Goal: Navigation & Orientation: Find specific page/section

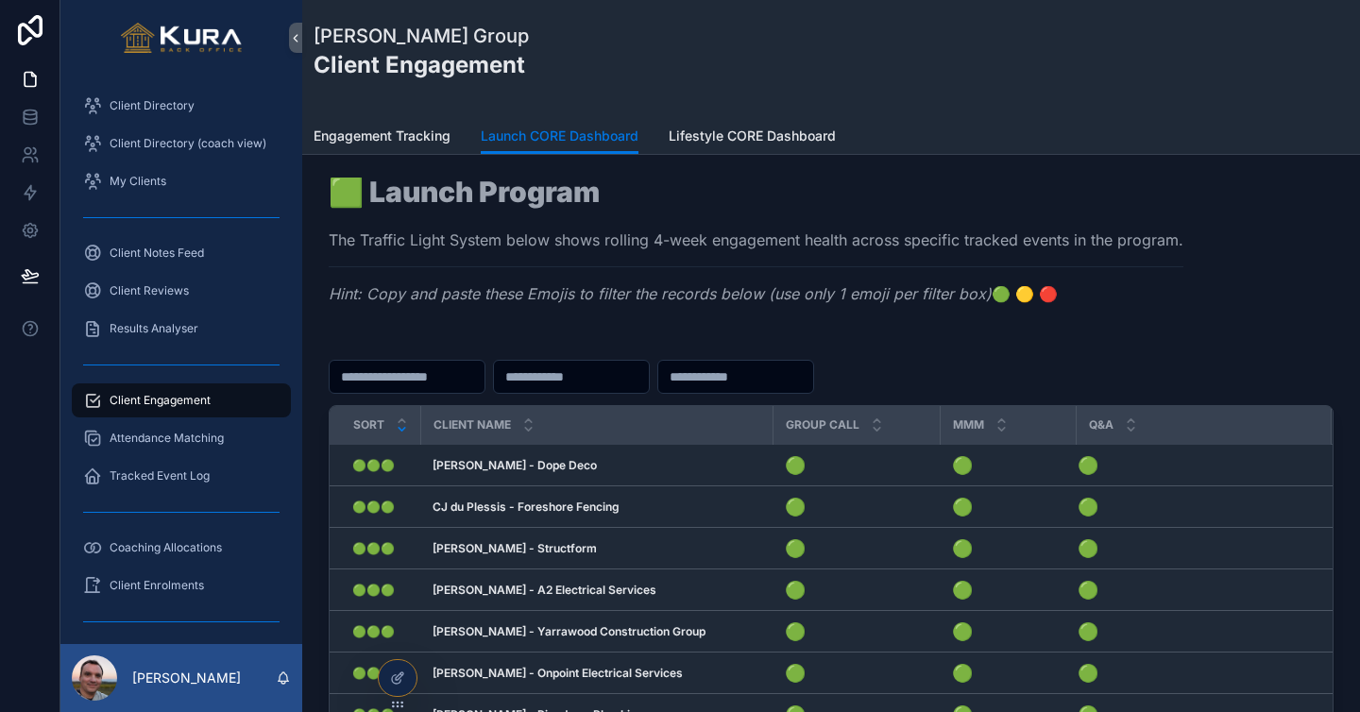
click at [627, 272] on div "🟩 Launch Program The Traffic Light System below shows rolling 4-week engagement…" at bounding box center [756, 247] width 855 height 139
click at [696, 135] on span "Lifestyle CORE Dashboard" at bounding box center [752, 136] width 167 height 19
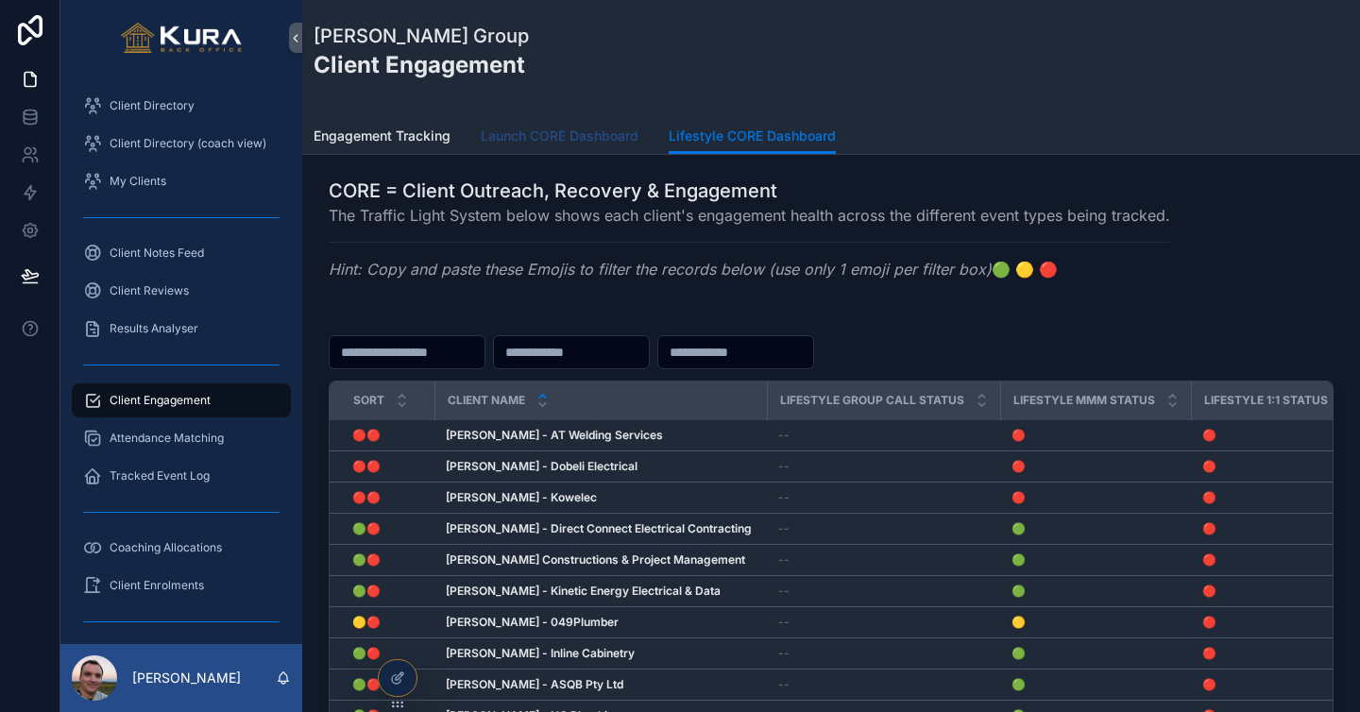
click at [575, 130] on span "Launch CORE Dashboard" at bounding box center [560, 136] width 158 height 19
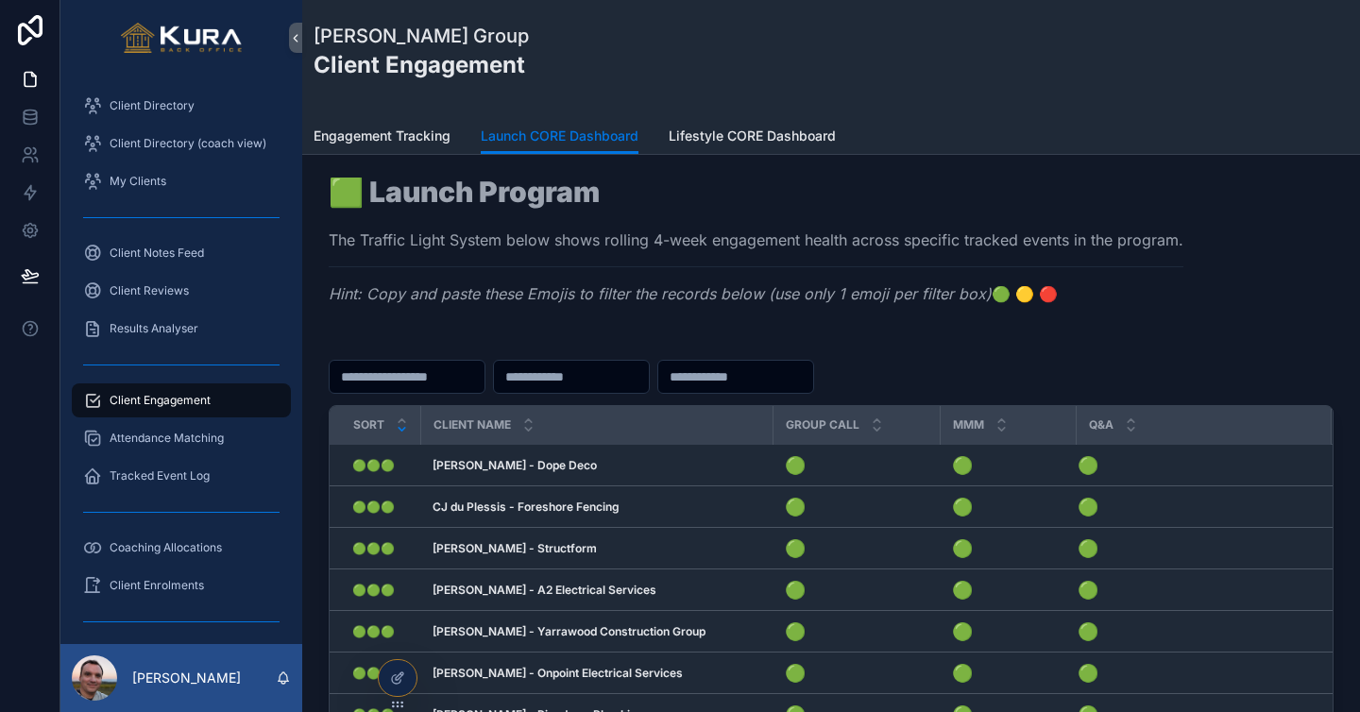
click at [774, 426] on th "Group Call" at bounding box center [857, 425] width 167 height 39
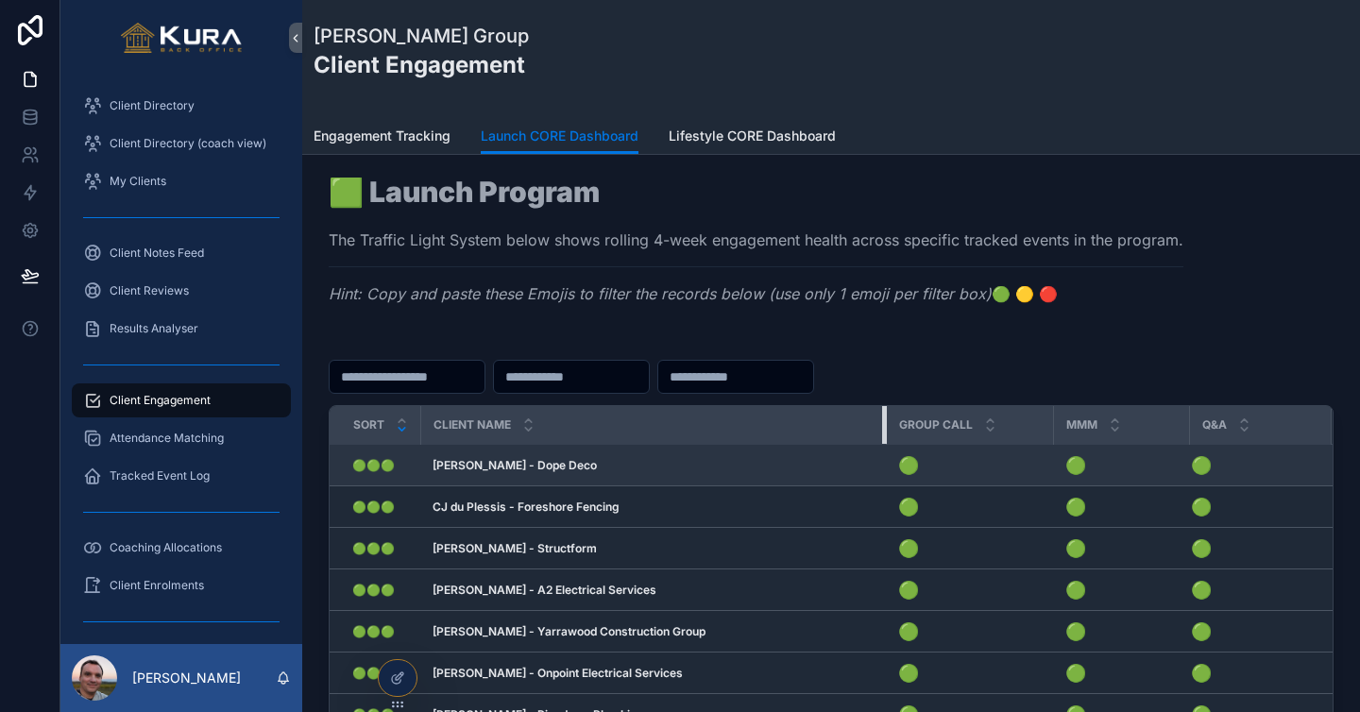
drag, startPoint x: 770, startPoint y: 422, endPoint x: 883, endPoint y: 468, distance: 122.1
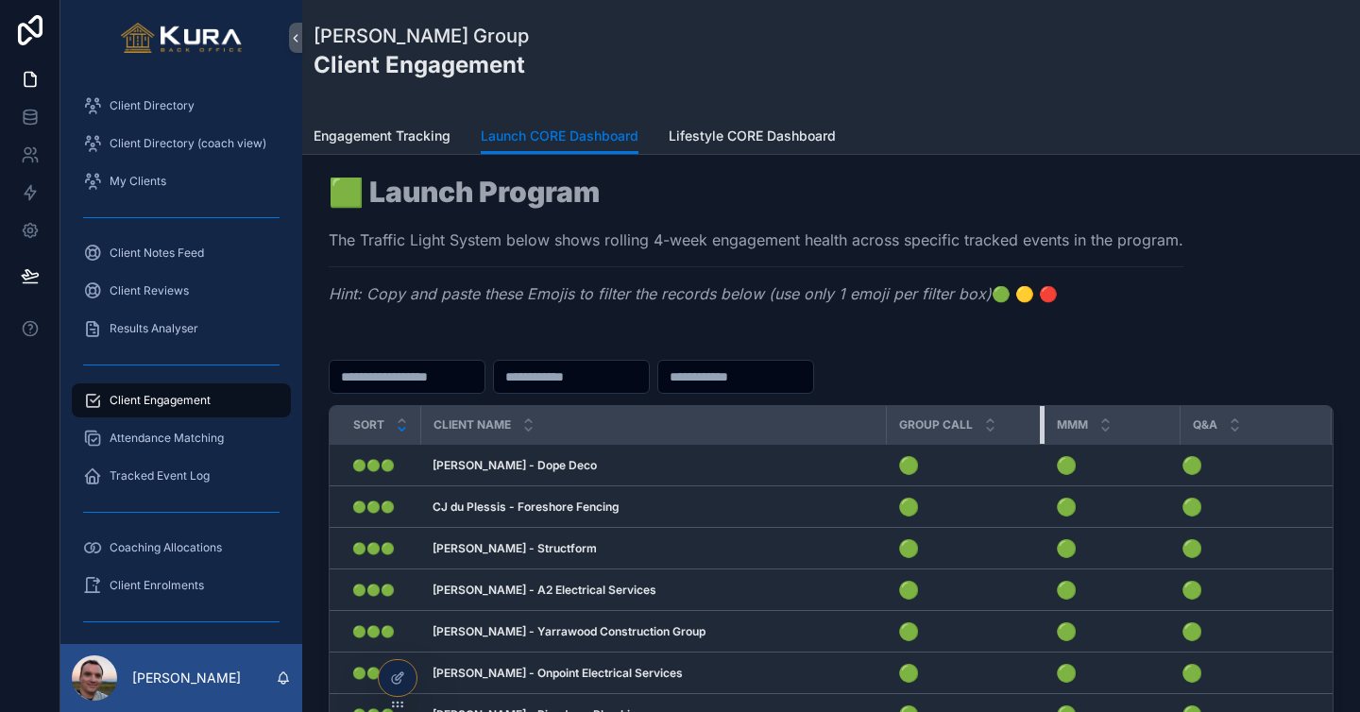
drag, startPoint x: 1049, startPoint y: 426, endPoint x: 1039, endPoint y: 425, distance: 9.5
click at [1040, 425] on div "scrollable content" at bounding box center [1044, 425] width 8 height 38
click at [1174, 422] on div "scrollable content" at bounding box center [1178, 425] width 8 height 38
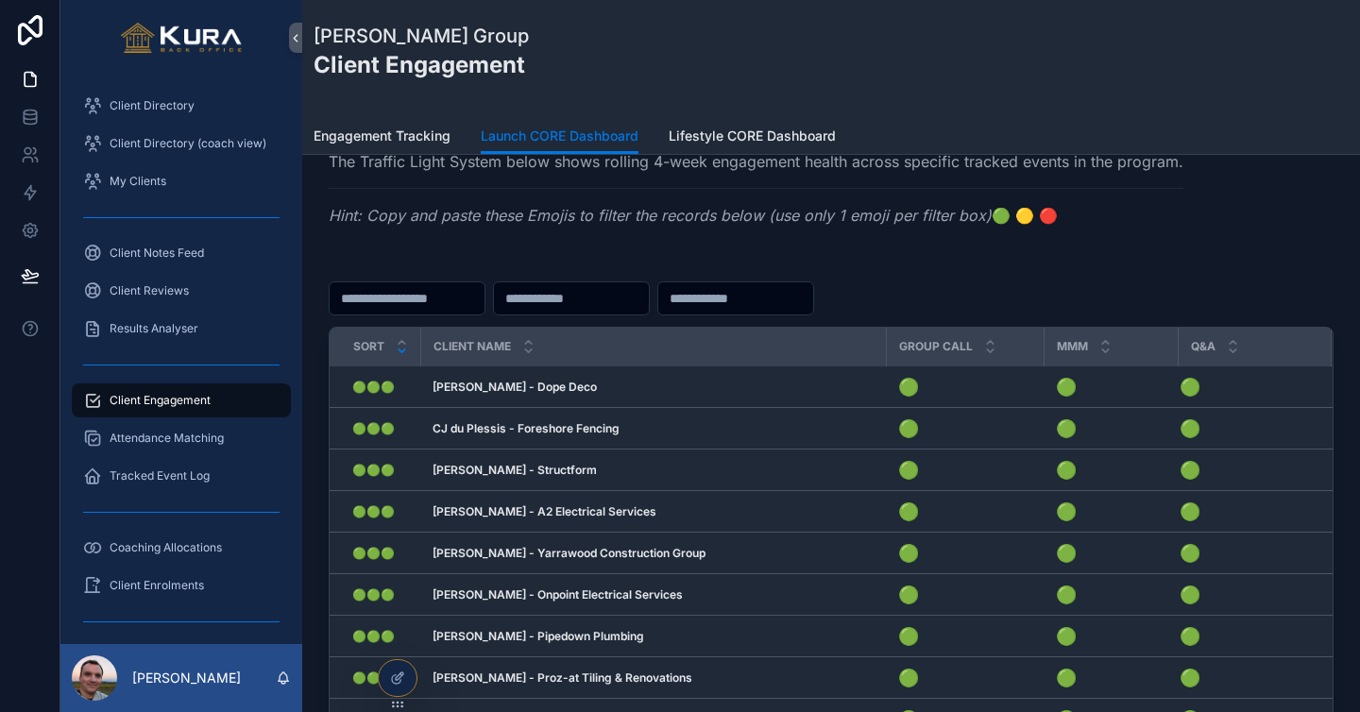
scroll to position [80, 0]
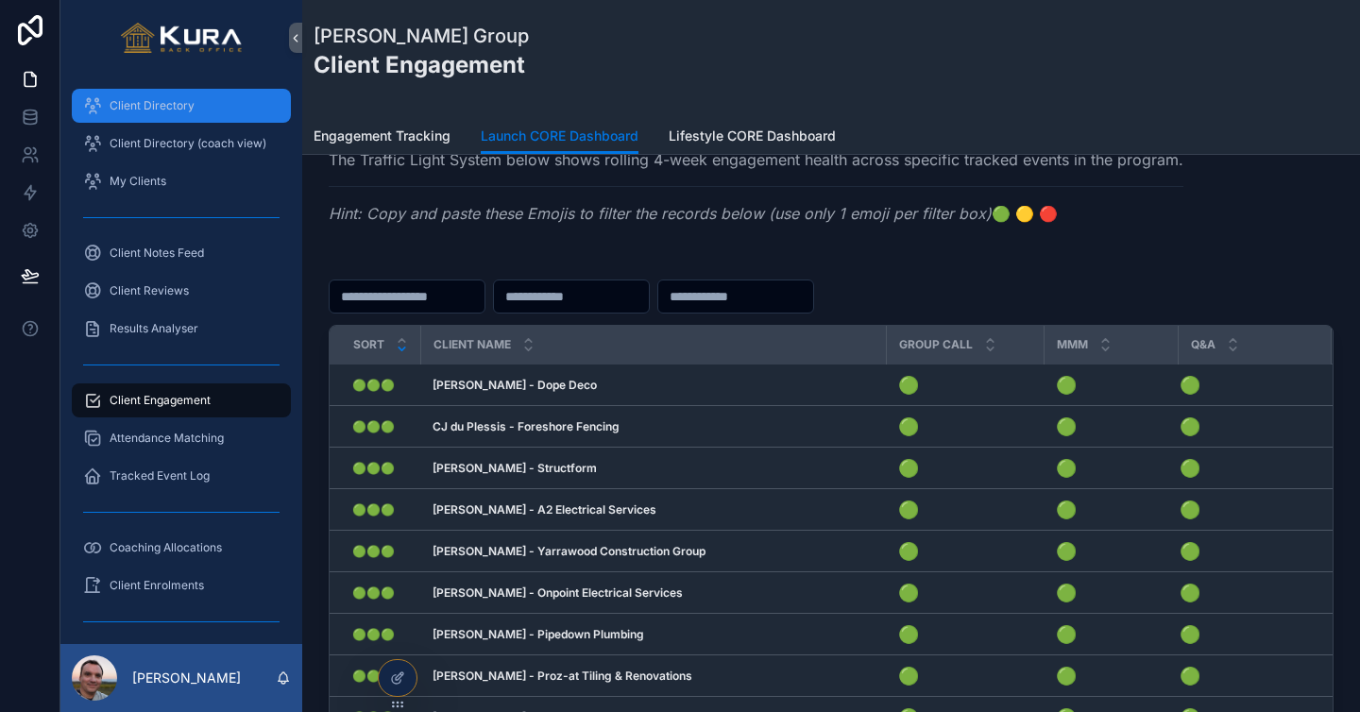
click at [167, 103] on span "Client Directory" at bounding box center [152, 105] width 85 height 15
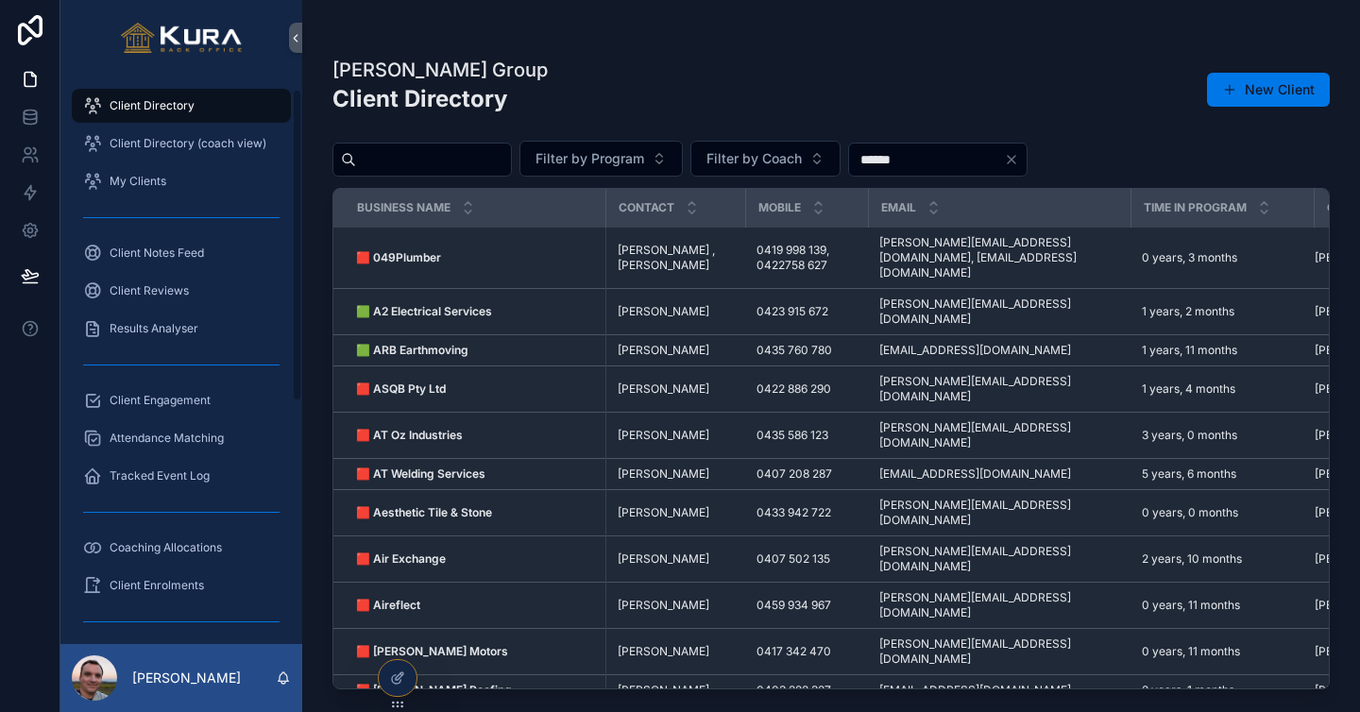
scroll to position [463, 0]
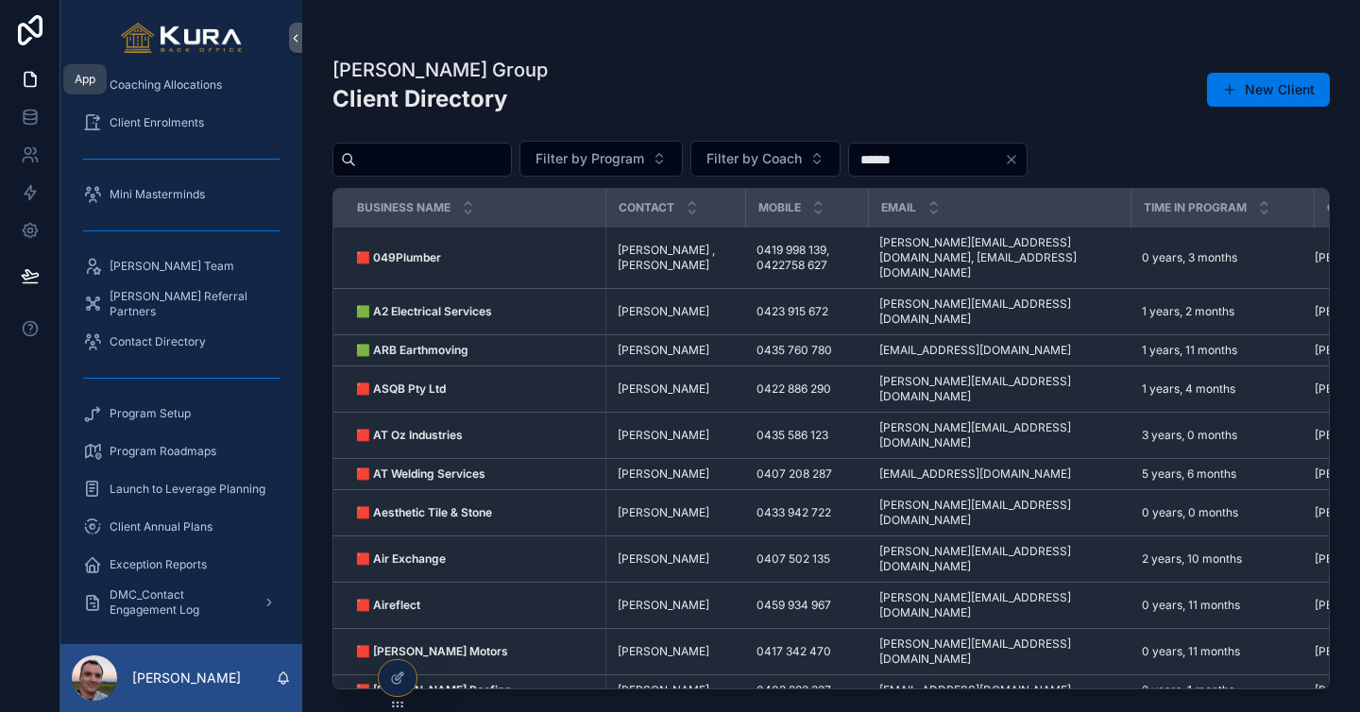
click at [29, 81] on icon at bounding box center [30, 79] width 19 height 19
click at [162, 86] on span "Coaching Allocations" at bounding box center [166, 84] width 112 height 15
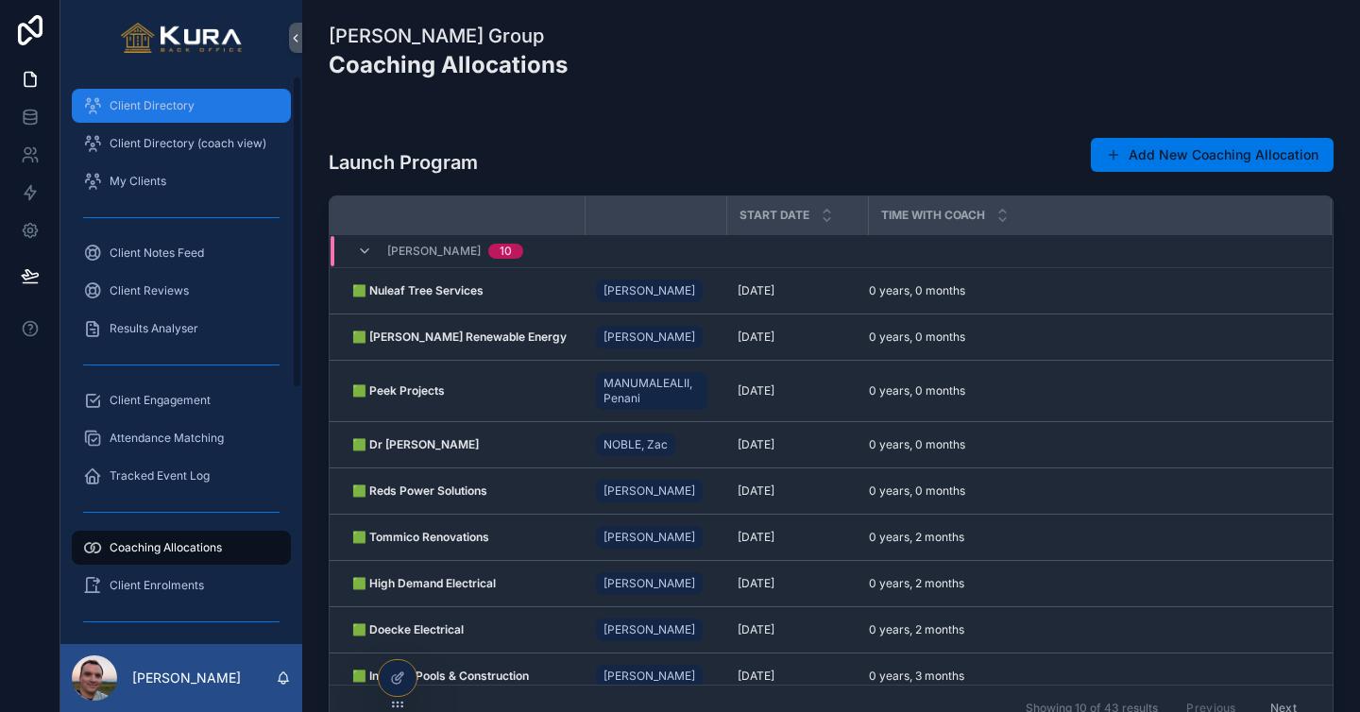
click at [162, 94] on div "Client Directory" at bounding box center [181, 106] width 197 height 30
